Goal: Transaction & Acquisition: Purchase product/service

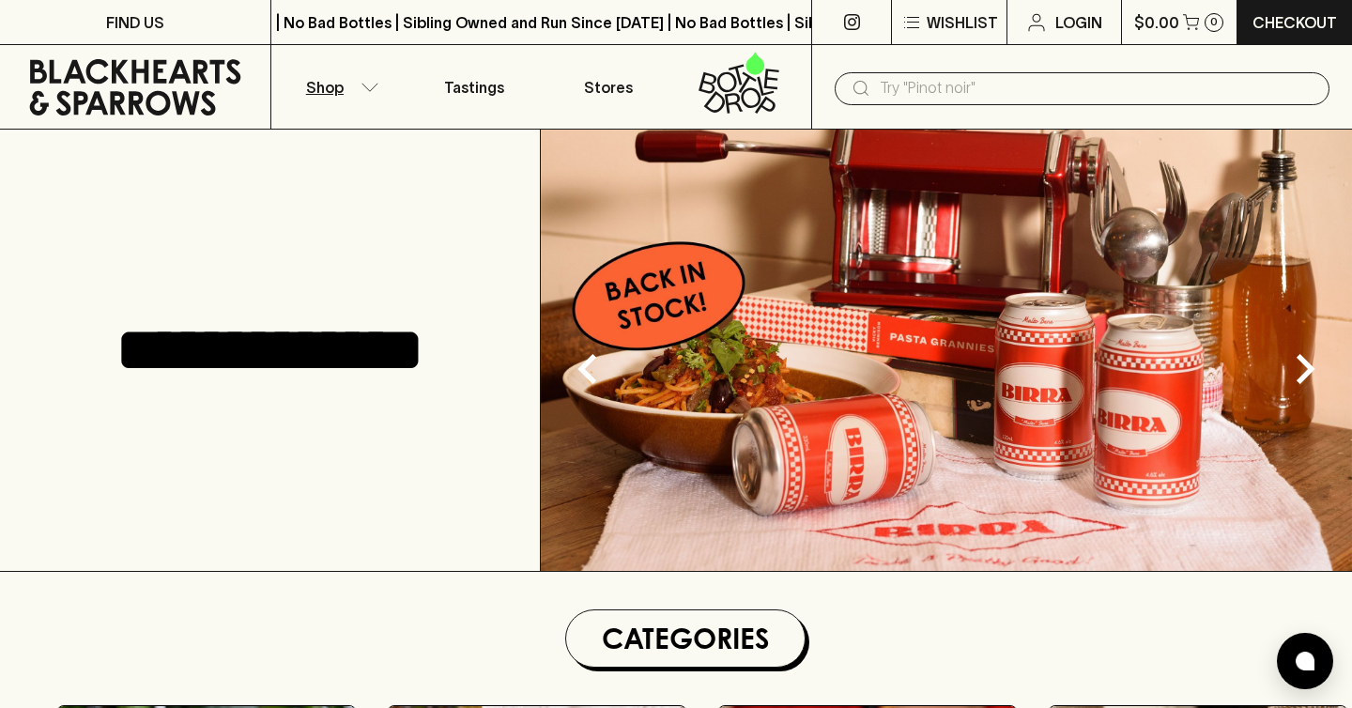
click at [329, 83] on p "Shop" at bounding box center [325, 87] width 38 height 23
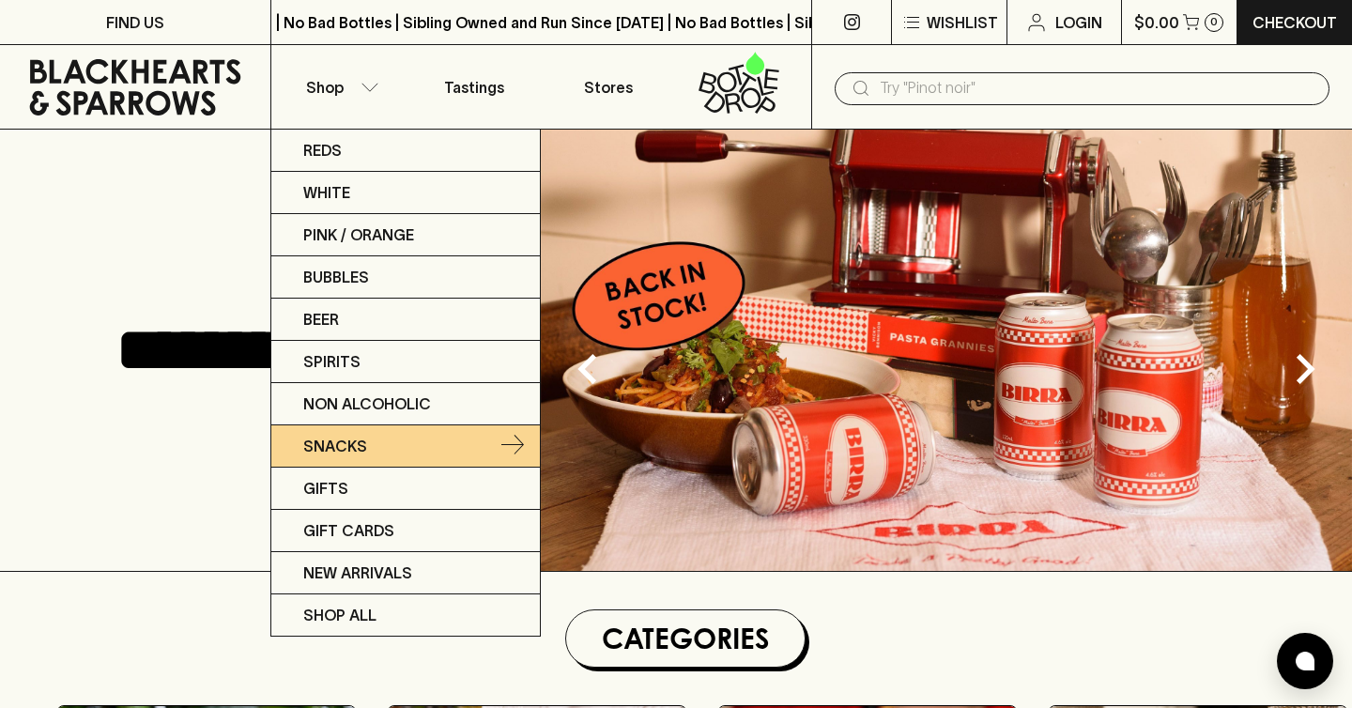
click at [338, 446] on p "Snacks" at bounding box center [335, 446] width 64 height 23
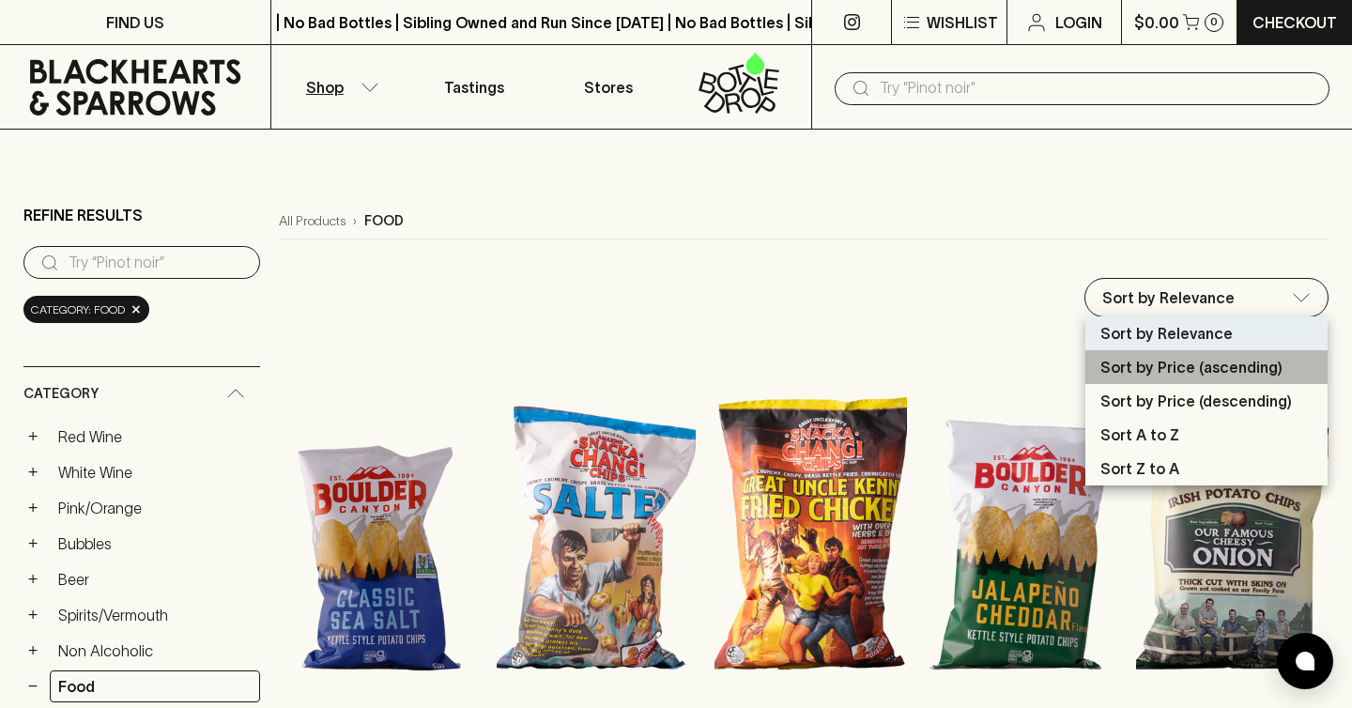
click at [1192, 377] on p "Sort by Price (ascending)" at bounding box center [1191, 367] width 182 height 23
type input "price:asc"
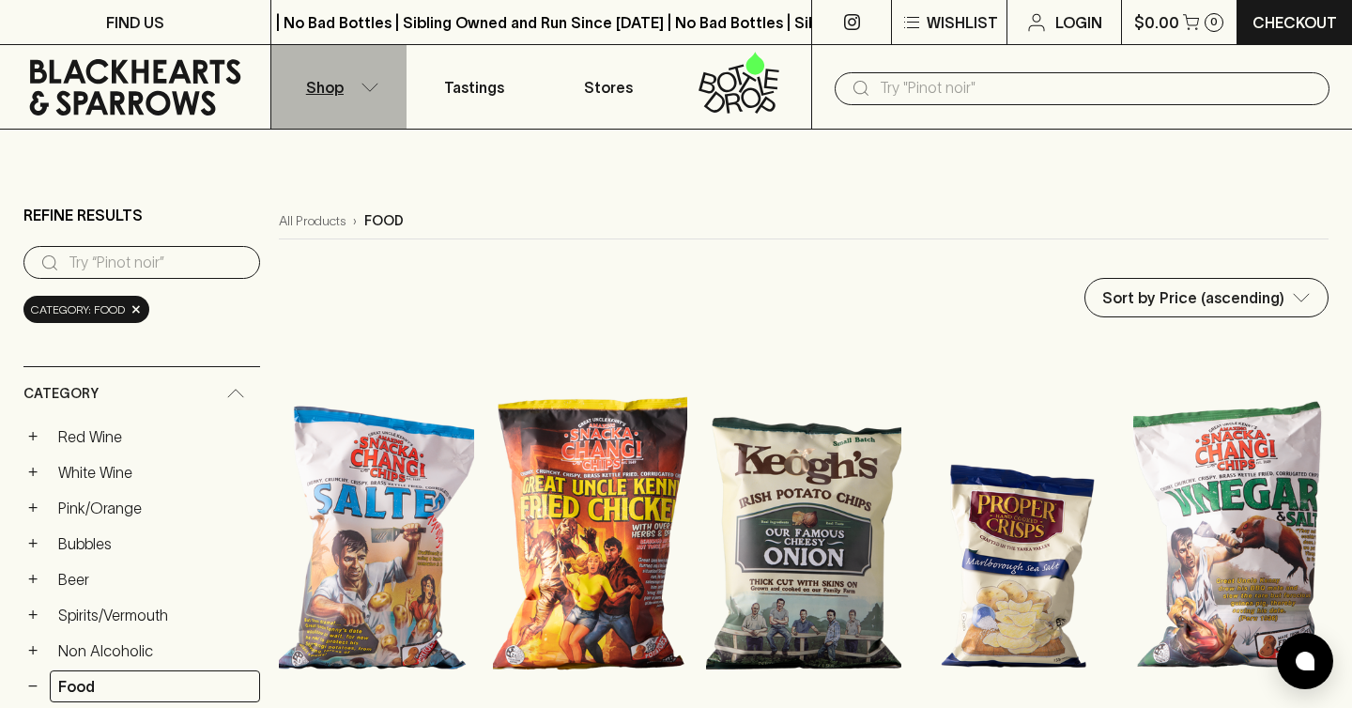
click at [317, 101] on button "Shop" at bounding box center [338, 87] width 135 height 84
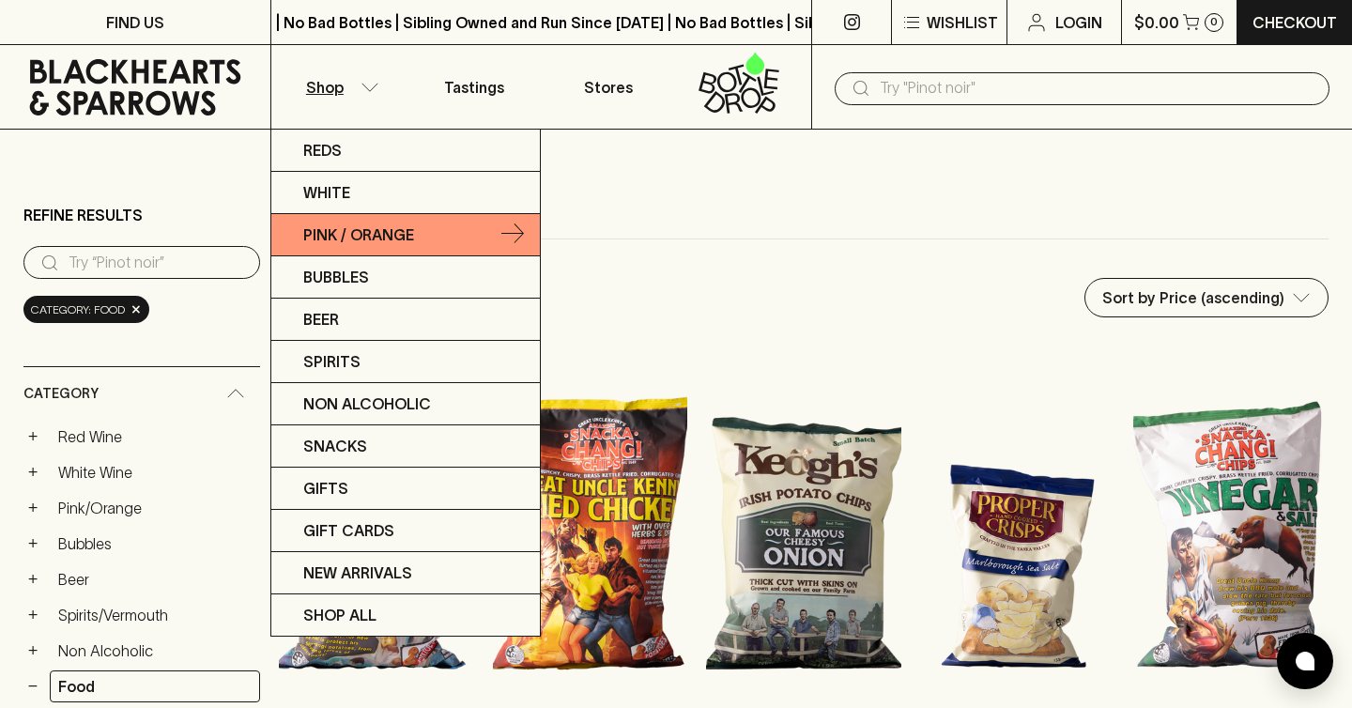
click at [424, 227] on link "Pink / Orange" at bounding box center [405, 235] width 268 height 42
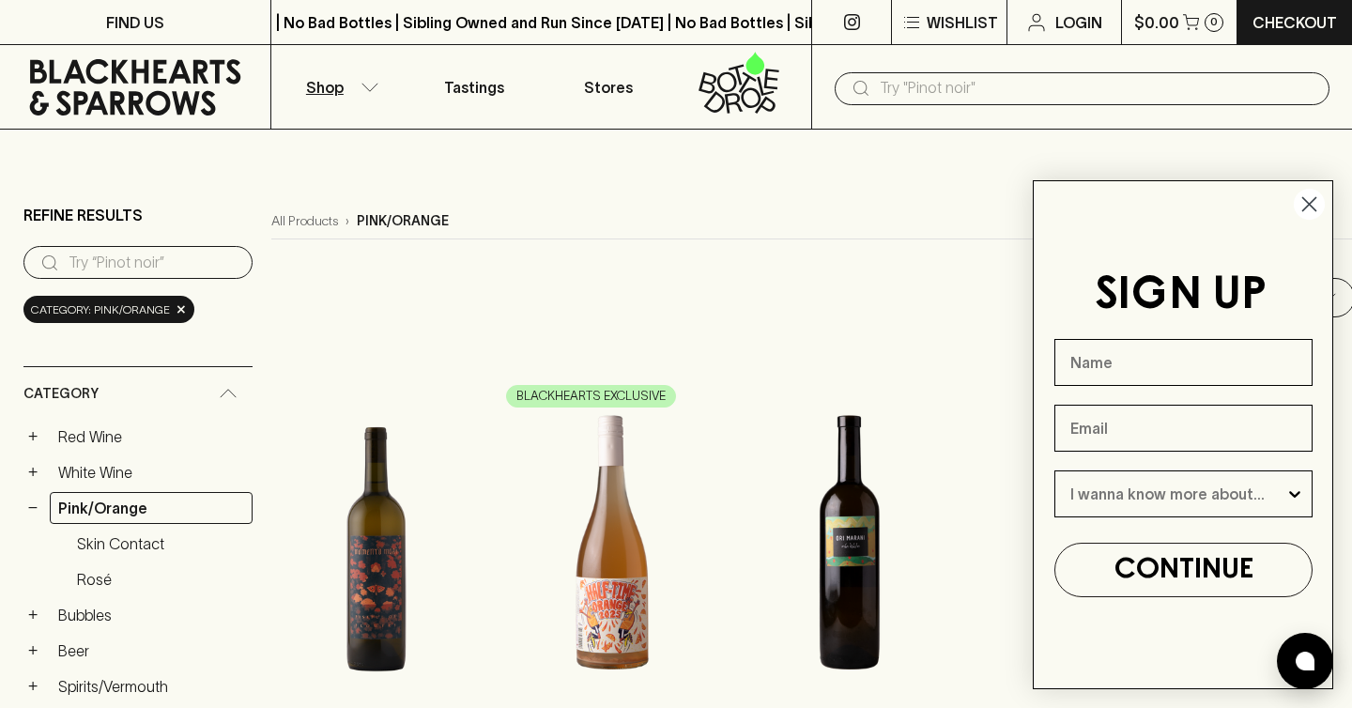
click at [1318, 209] on circle "Close dialog" at bounding box center [1308, 204] width 31 height 31
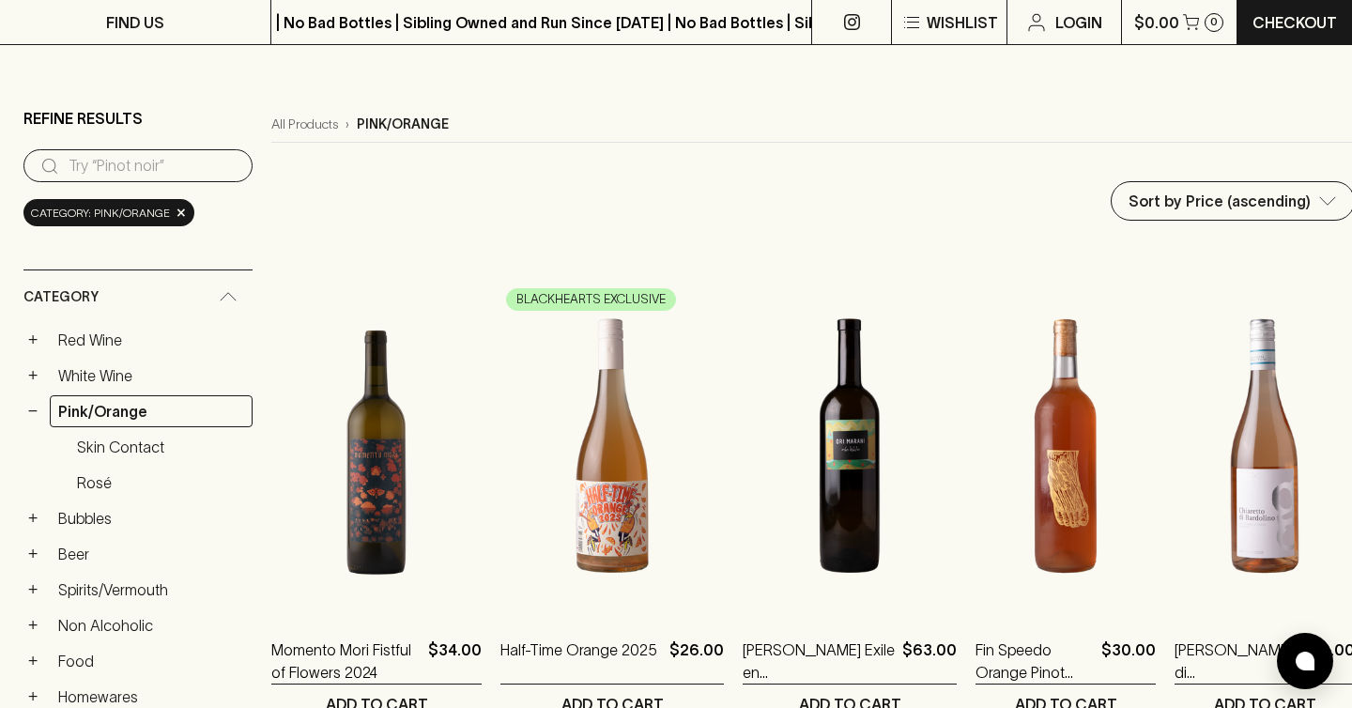
scroll to position [347, 0]
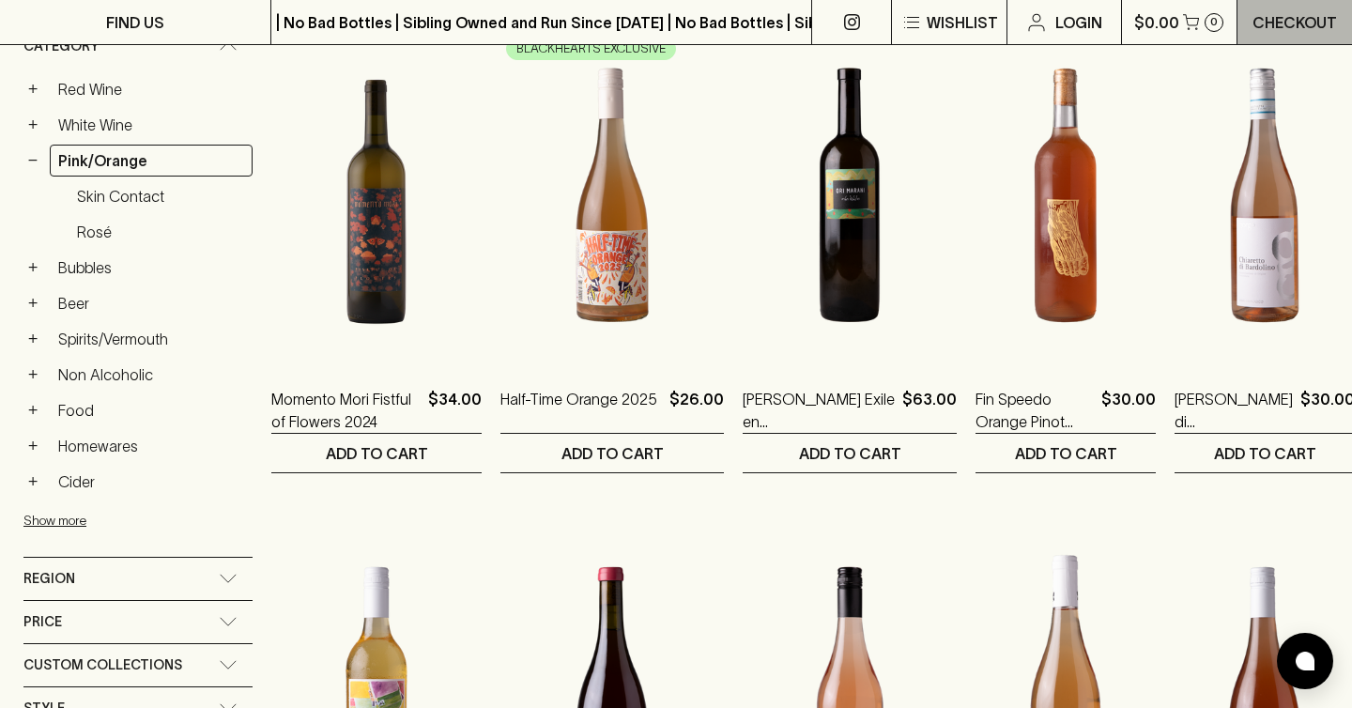
click at [1278, 14] on p "Checkout" at bounding box center [1294, 22] width 84 height 23
